Goal: Obtain resource: Download file/media

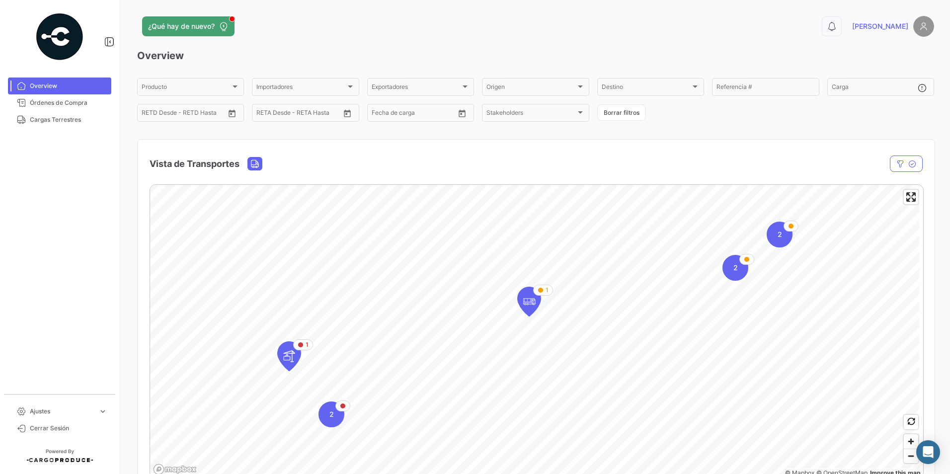
scroll to position [695, 0]
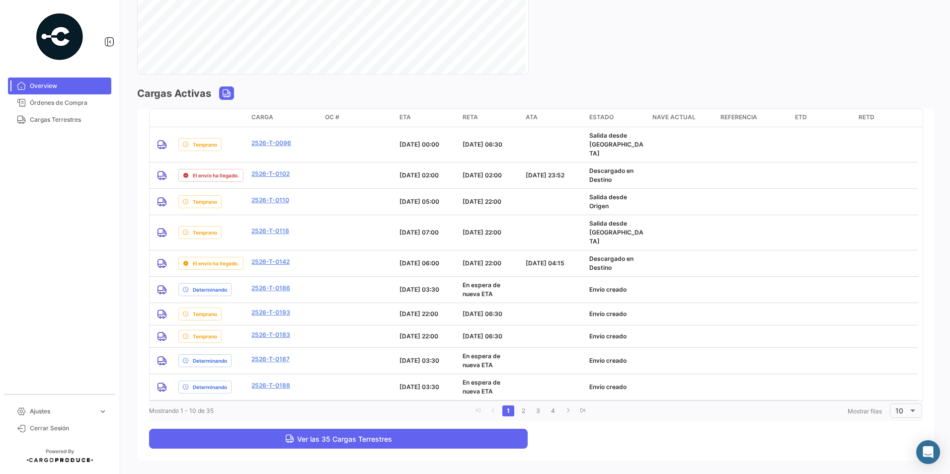
click at [299, 435] on span "Ver las 35 Cargas Terrestres" at bounding box center [338, 439] width 107 height 8
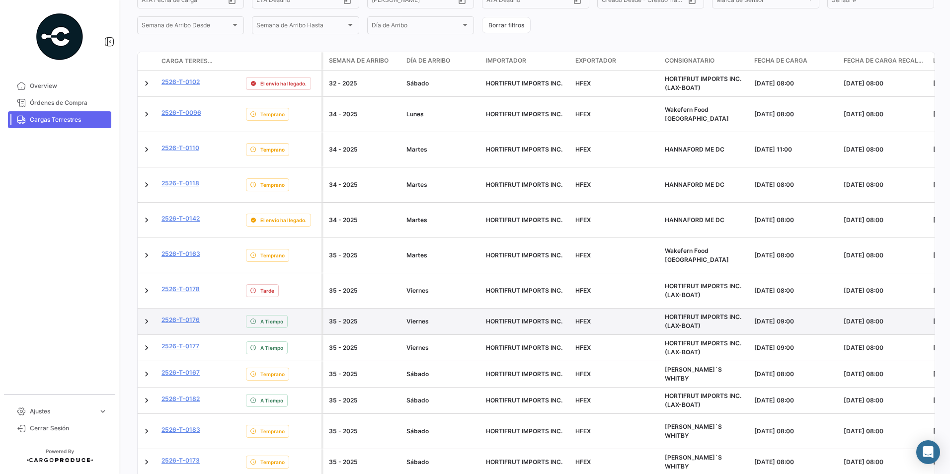
scroll to position [199, 0]
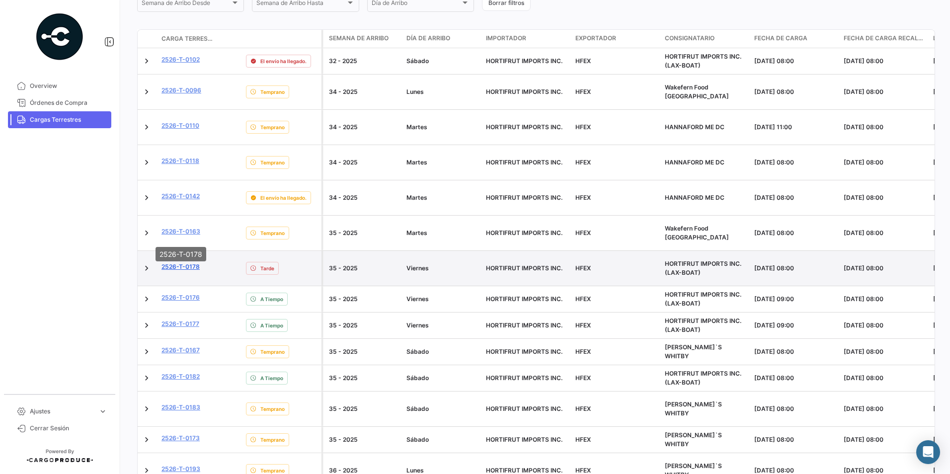
click at [191, 262] on link "2526-T-0178" at bounding box center [180, 266] width 38 height 9
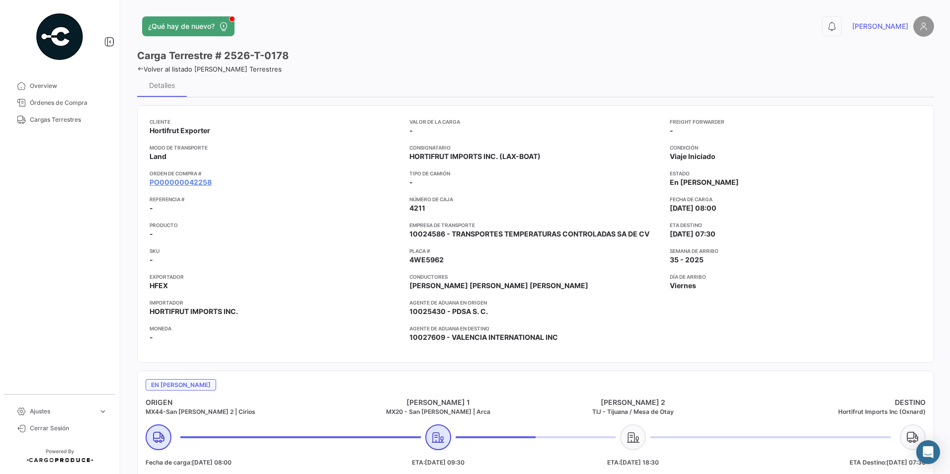
click at [188, 176] on app-card-info-title "Orden de Compra #" at bounding box center [276, 173] width 252 height 8
click at [200, 182] on link "PO00000042258" at bounding box center [181, 182] width 62 height 10
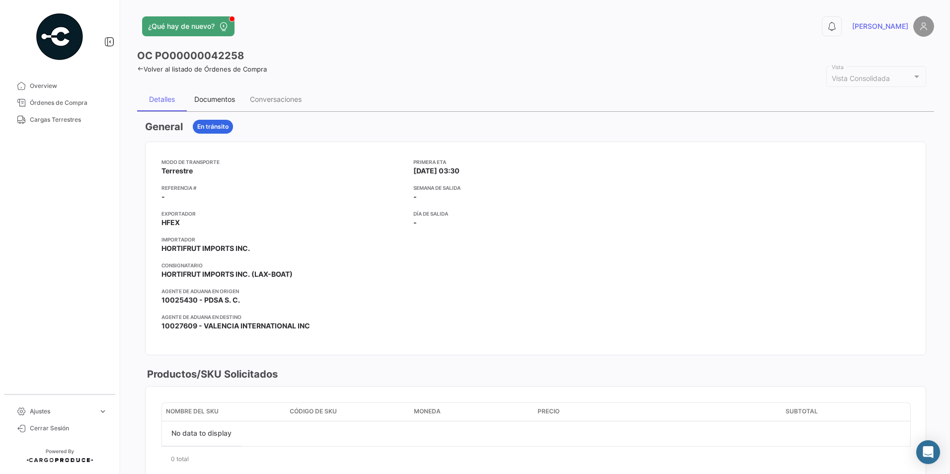
click at [228, 100] on div "Documentos" at bounding box center [214, 99] width 41 height 8
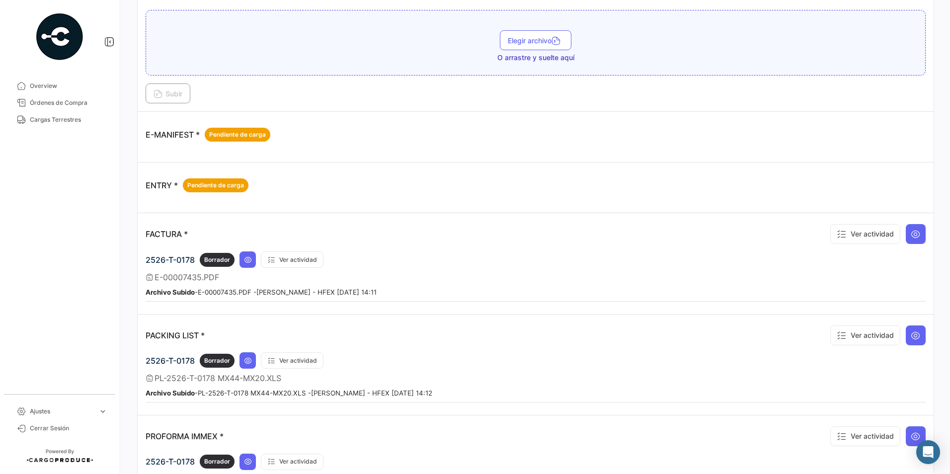
scroll to position [597, 0]
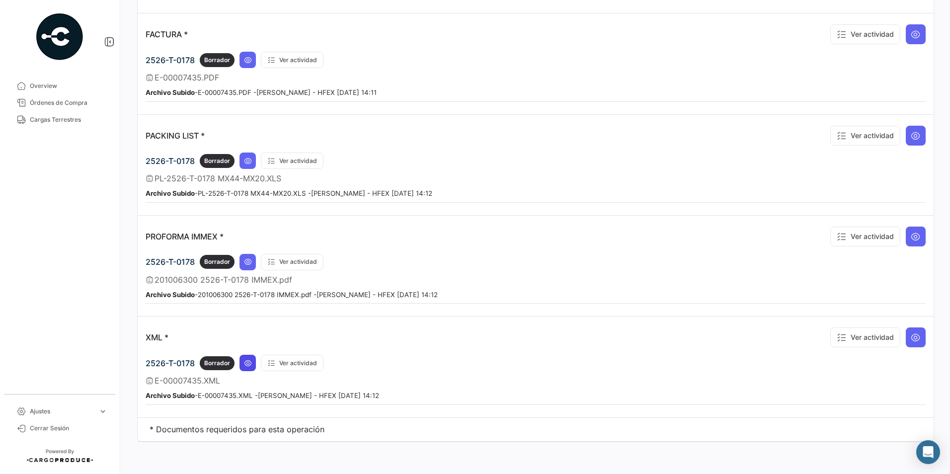
click at [248, 364] on icon at bounding box center [248, 363] width 8 height 8
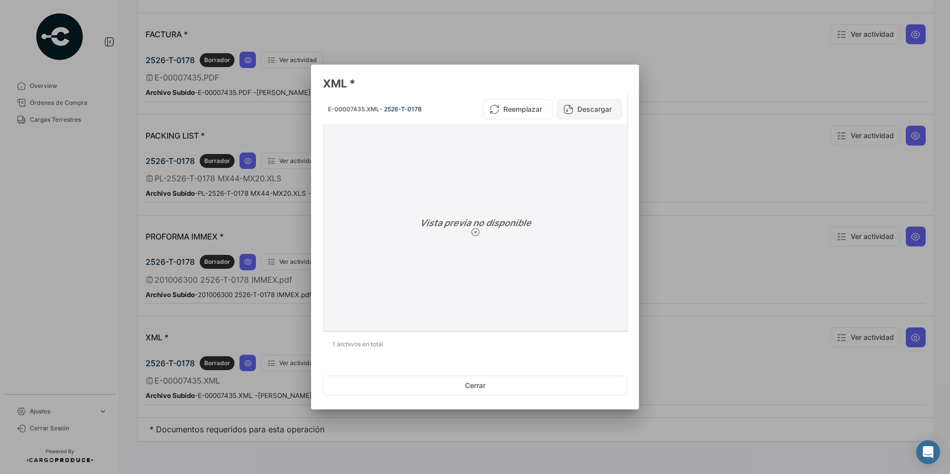
click at [592, 109] on button "Descargar" at bounding box center [589, 109] width 65 height 20
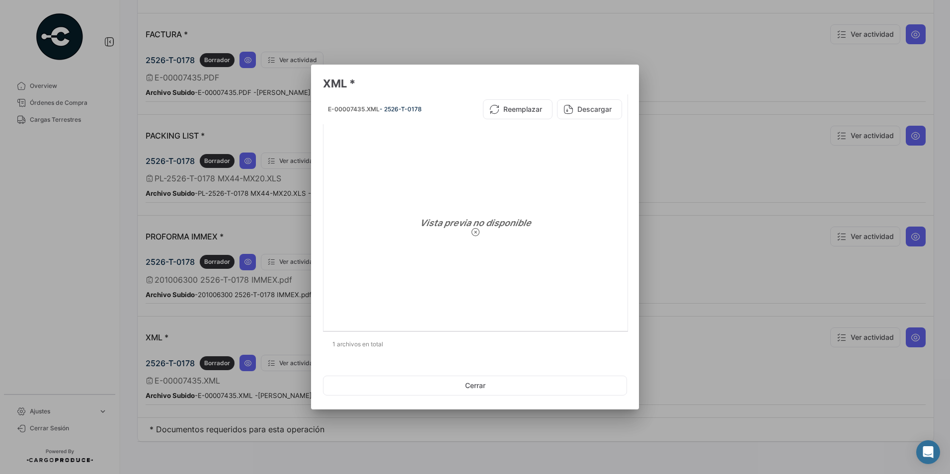
click at [690, 71] on div at bounding box center [475, 237] width 950 height 474
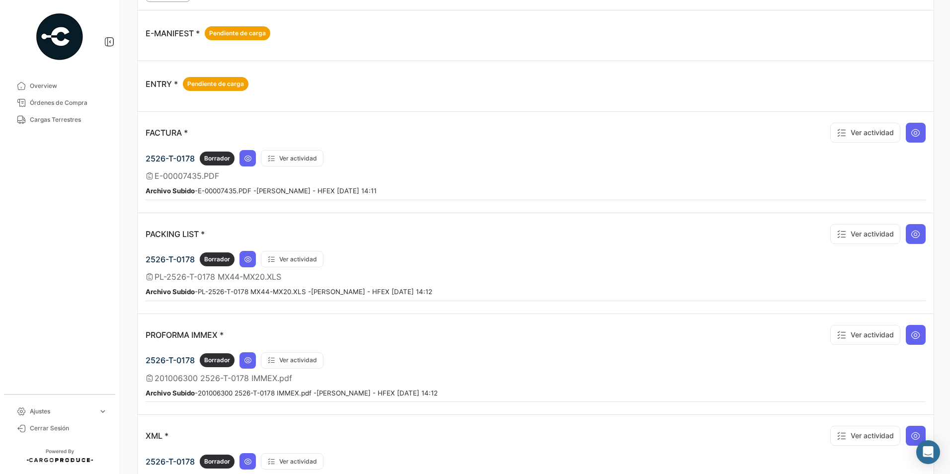
scroll to position [498, 0]
click at [245, 159] on icon at bounding box center [248, 159] width 8 height 8
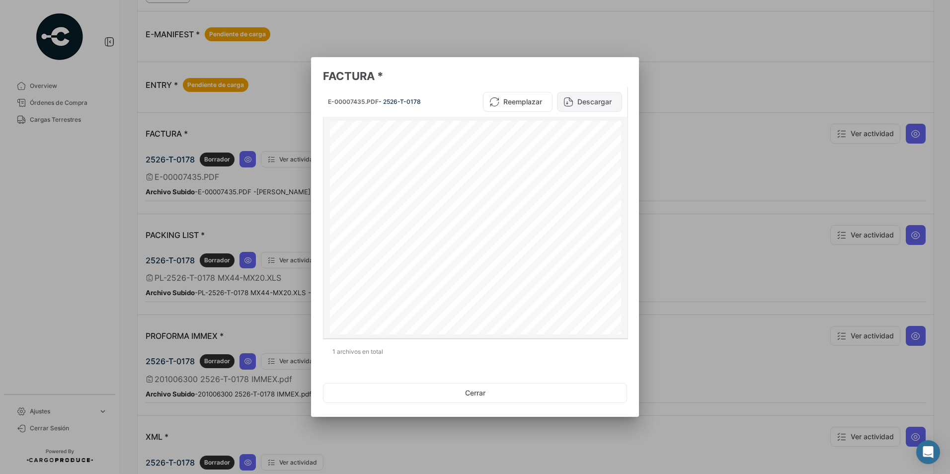
click at [569, 104] on icon at bounding box center [568, 102] width 10 height 10
click at [691, 46] on div at bounding box center [475, 237] width 950 height 474
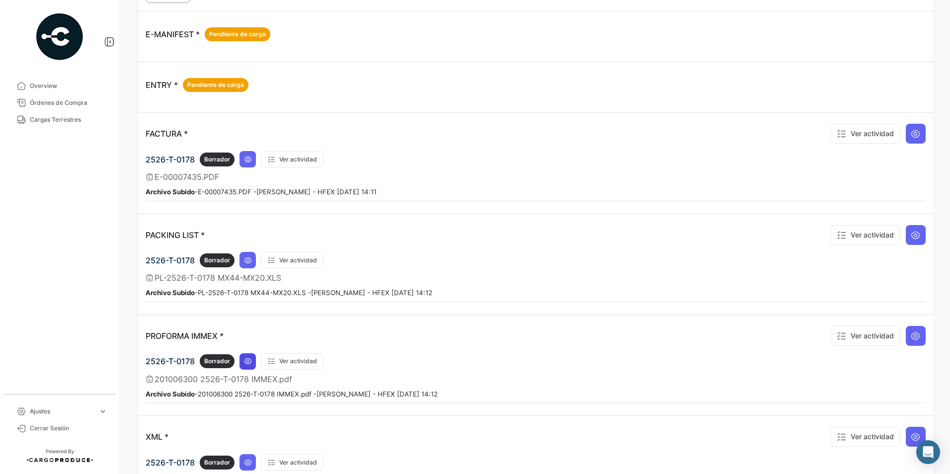
click at [250, 367] on button at bounding box center [247, 361] width 16 height 16
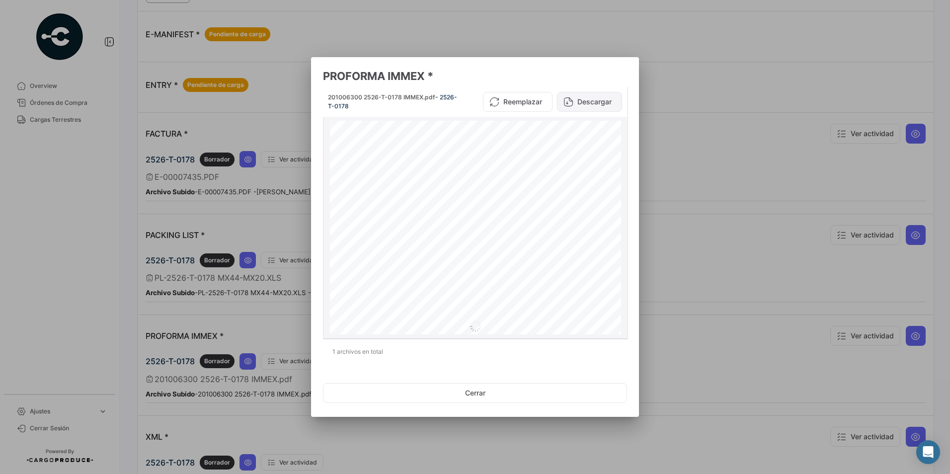
click at [612, 100] on button "Descargar" at bounding box center [589, 102] width 65 height 20
click at [666, 29] on div at bounding box center [475, 237] width 950 height 474
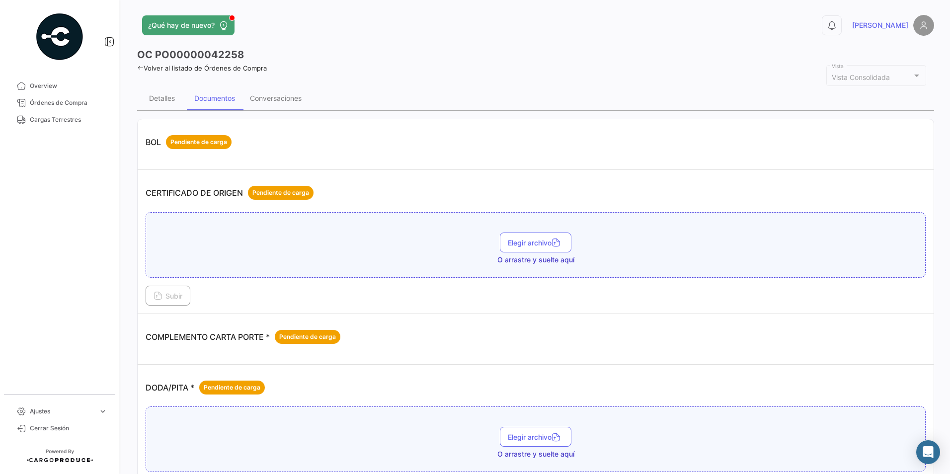
scroll to position [0, 0]
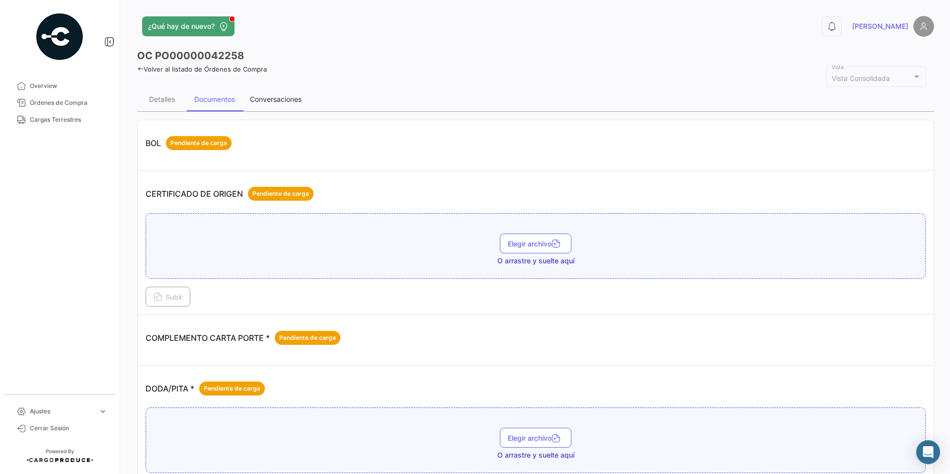
click at [273, 105] on div "Conversaciones" at bounding box center [275, 99] width 67 height 24
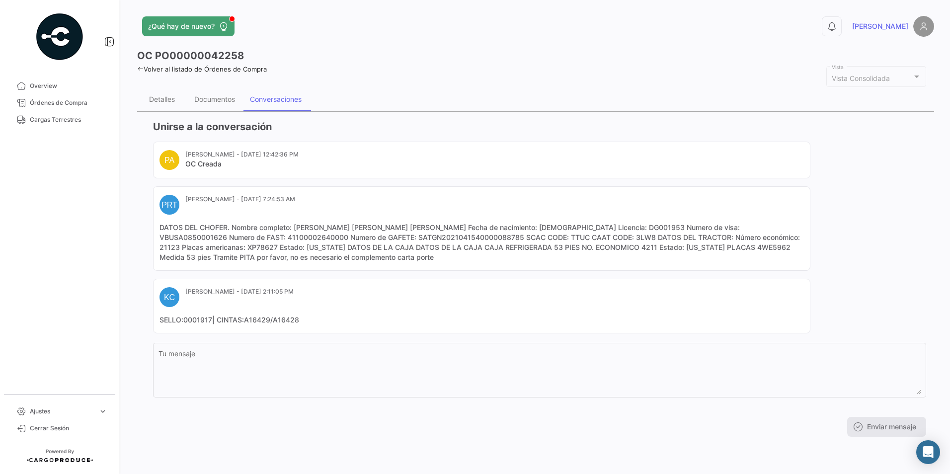
click at [769, 238] on mat-card-content "DATOS DEL CHOFER. Nombre completo: [PERSON_NAME] [PERSON_NAME] [PERSON_NAME] Fe…" at bounding box center [481, 243] width 644 height 40
copy mat-card-content "XP78627"
click at [686, 235] on mat-card-content "DATOS DEL CHOFER. Nombre completo: [PERSON_NAME] [PERSON_NAME] [PERSON_NAME] Fe…" at bounding box center [481, 243] width 644 height 40
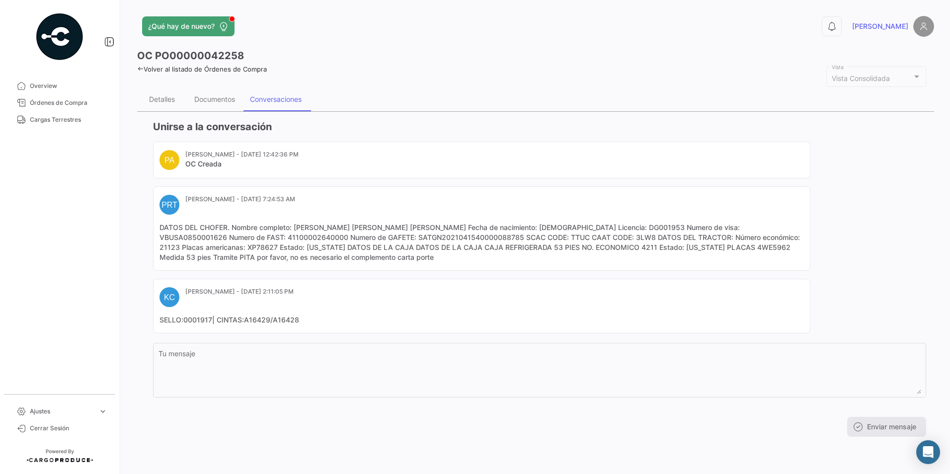
copy mat-card-content "21123"
click at [799, 197] on mat-card-header "PRT [PERSON_NAME] Tijuana - [DATE] 7:24:53 AM" at bounding box center [481, 205] width 644 height 20
click at [717, 76] on div "OC PO00000042258 Volver al listado de Órdenes de Compra Vista Consolidada Vista…" at bounding box center [535, 247] width 797 height 396
click at [517, 238] on mat-card-content "DATOS DEL CHOFER. Nombre completo: [PERSON_NAME] [PERSON_NAME] [PERSON_NAME] Fe…" at bounding box center [481, 243] width 644 height 40
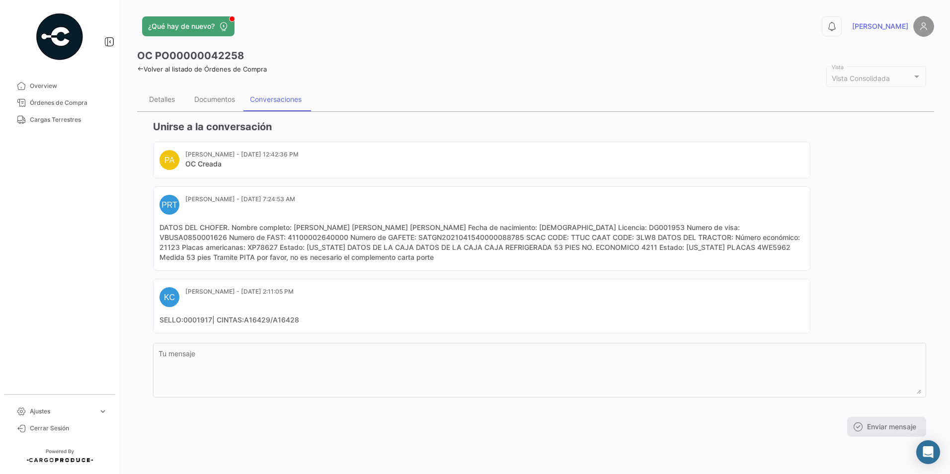
copy mat-card-content "3LW8"
drag, startPoint x: 290, startPoint y: 236, endPoint x: 394, endPoint y: 236, distance: 103.8
click at [394, 236] on mat-card-content "DATOS DEL CHOFER. Nombre completo: [PERSON_NAME] [PERSON_NAME] [PERSON_NAME] Fe…" at bounding box center [481, 243] width 644 height 40
copy mat-card-content "SATGN2021041540000088785"
click at [286, 327] on mat-card "[PERSON_NAME] [PERSON_NAME] - [DATE] 2:11:05 PM SELLO:0001917| CINTAS:A16429/A1…" at bounding box center [481, 306] width 657 height 55
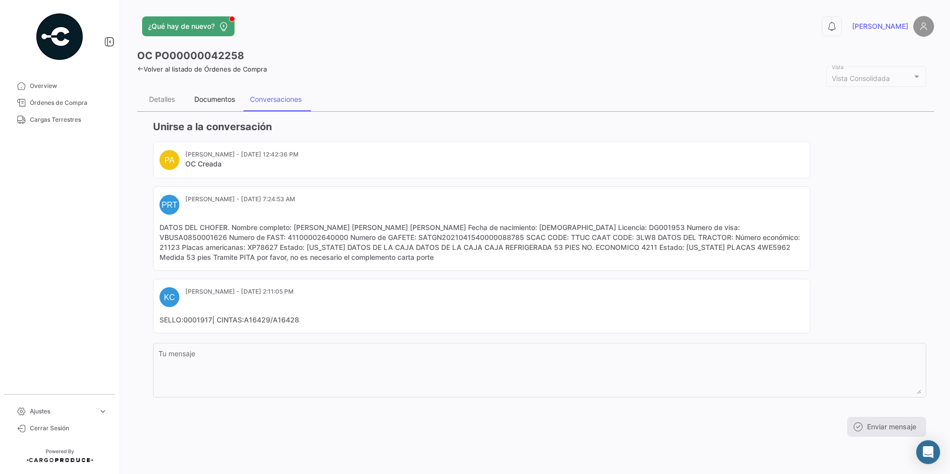
click at [226, 95] on div "Documentos" at bounding box center [214, 99] width 41 height 8
